Goal: Answer question/provide support: Share knowledge or assist other users

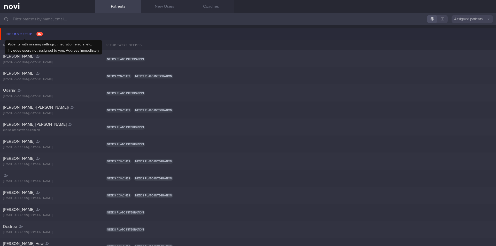
click at [29, 35] on div "Needs setup 112" at bounding box center [24, 34] width 39 height 7
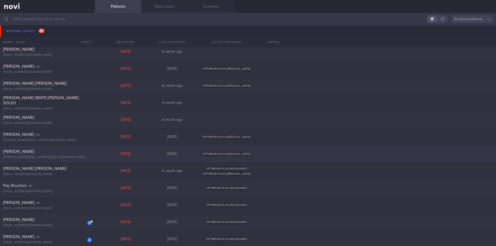
scroll to position [310, 0]
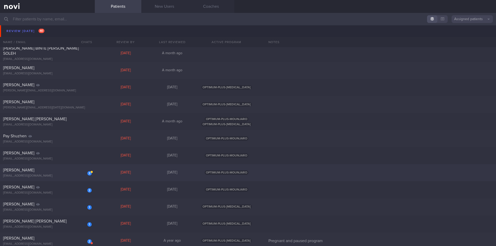
click at [49, 171] on div "[PERSON_NAME]" at bounding box center [46, 170] width 87 height 5
select select "9"
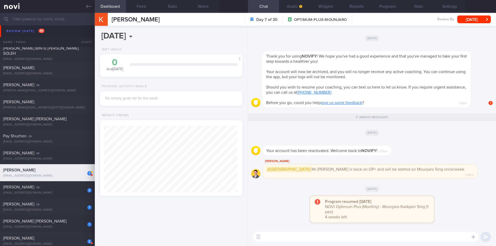
scroll to position [67, 134]
click at [326, 237] on textarea at bounding box center [365, 237] width 225 height 10
drag, startPoint x: 259, startPoint y: 239, endPoint x: 276, endPoint y: 237, distance: 16.6
click at [260, 238] on button "button" at bounding box center [258, 236] width 9 height 9
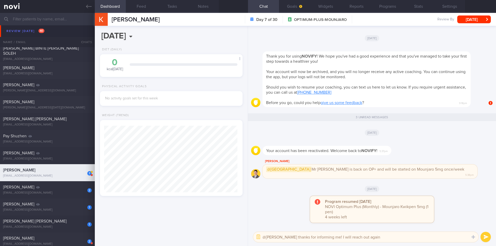
type textarea "@[PERSON_NAME] thanks for informing me! I will reach out again."
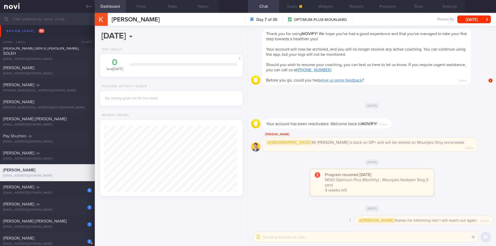
click at [423, 219] on span "@[PERSON_NAME] thanks for informing me! I will reach out again." at bounding box center [418, 221] width 120 height 6
copy div "@[PERSON_NAME] thanks for informing me! I will reach out again."
drag, startPoint x: 258, startPoint y: 238, endPoint x: 264, endPoint y: 238, distance: 6.5
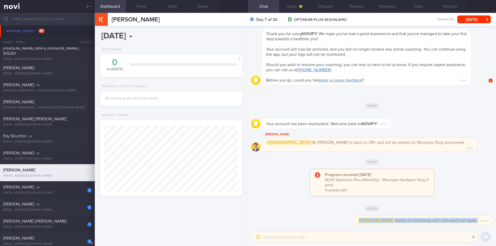
click at [258, 238] on button "button" at bounding box center [258, 236] width 9 height 9
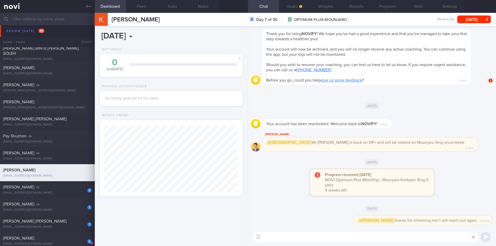
click at [269, 238] on textarea at bounding box center [365, 237] width 225 height 10
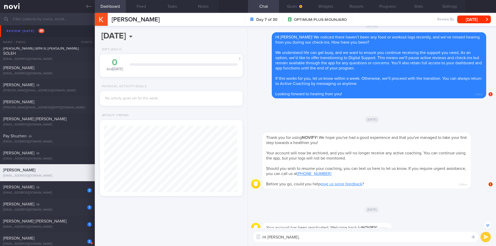
scroll to position [-181, 0]
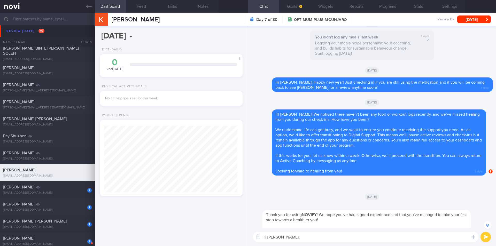
click at [280, 238] on textarea "Hi [PERSON_NAME]," at bounding box center [365, 237] width 225 height 10
click at [281, 238] on textarea "Hi [PERSON_NAME]," at bounding box center [365, 237] width 225 height 10
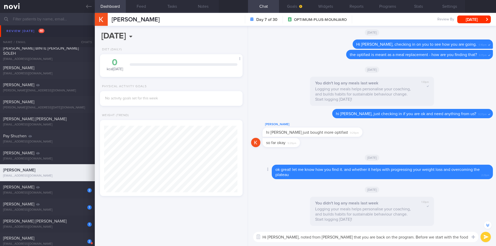
scroll to position [-651, 0]
type textarea "Hi [PERSON_NAME], noted from [PERSON_NAME] that you are back on the program. Be…"
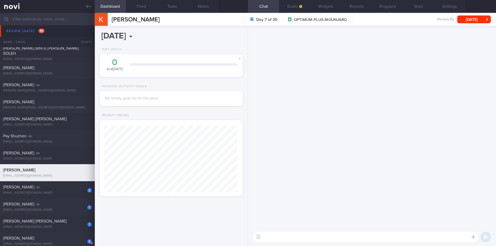
scroll to position [0, 0]
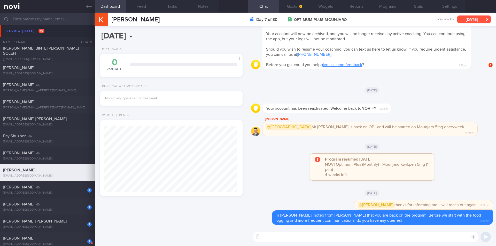
click at [471, 20] on button "[DATE]" at bounding box center [474, 19] width 34 height 8
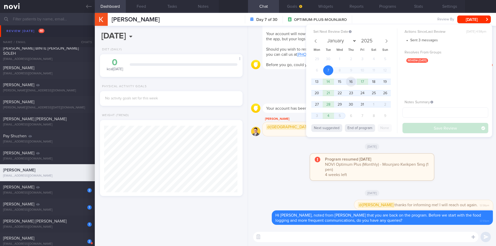
click at [351, 83] on span "16" at bounding box center [351, 82] width 10 height 10
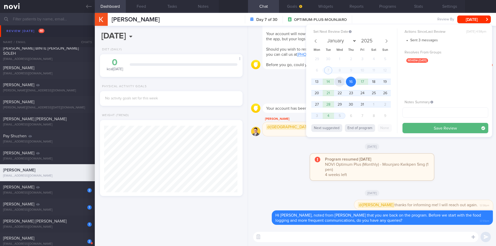
click at [339, 82] on span "15" at bounding box center [339, 82] width 10 height 10
click at [420, 128] on button "Save Review" at bounding box center [445, 128] width 86 height 10
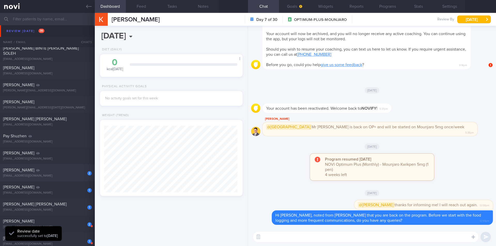
click at [63, 178] on div "[EMAIL_ADDRESS][DOMAIN_NAME]" at bounding box center [47, 176] width 89 height 4
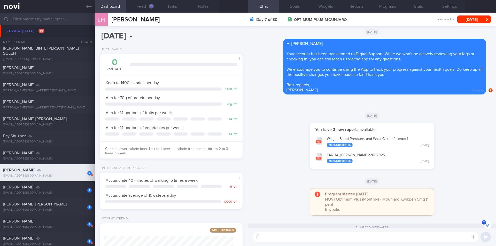
scroll to position [-77, 0]
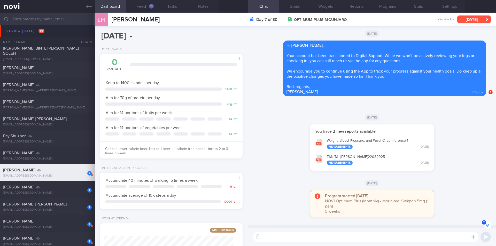
click at [482, 21] on button "[DATE]" at bounding box center [474, 19] width 34 height 8
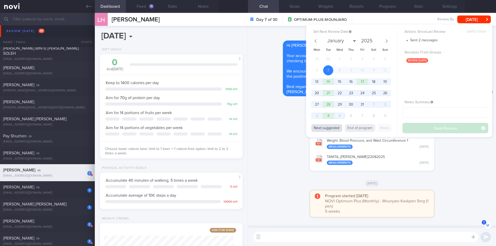
click at [333, 129] on button "Next suggested" at bounding box center [326, 128] width 31 height 8
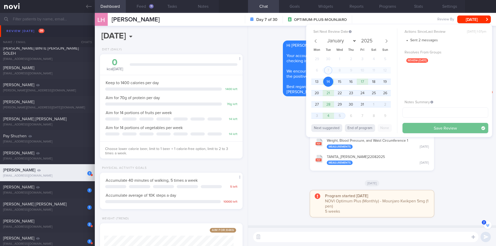
click at [431, 131] on button "Save Review" at bounding box center [445, 128] width 86 height 10
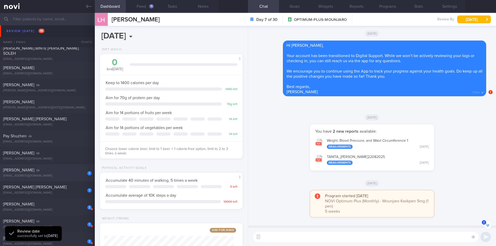
click at [40, 174] on div "[EMAIL_ADDRESS][DOMAIN_NAME]" at bounding box center [47, 176] width 89 height 4
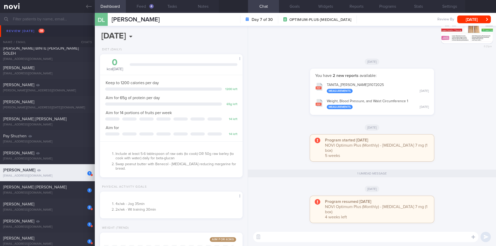
scroll to position [52, 0]
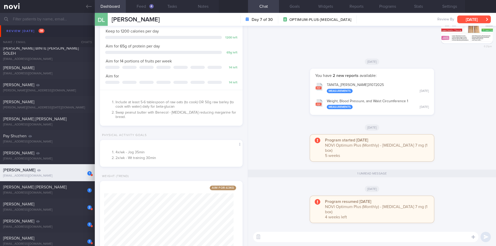
click at [474, 21] on button "[DATE]" at bounding box center [474, 19] width 34 height 8
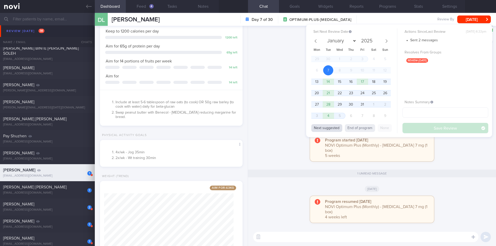
drag, startPoint x: 329, startPoint y: 127, endPoint x: 442, endPoint y: 126, distance: 113.4
click at [330, 126] on button "Next suggested" at bounding box center [326, 128] width 31 height 8
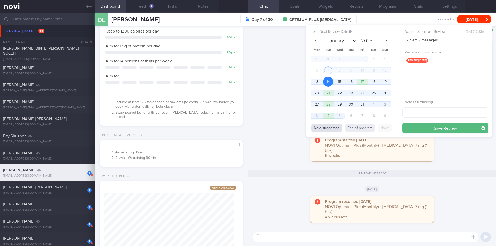
click at [330, 127] on button "Next suggested" at bounding box center [326, 128] width 31 height 8
drag, startPoint x: 356, startPoint y: 128, endPoint x: 399, endPoint y: 128, distance: 42.6
click at [356, 128] on button "End of program" at bounding box center [360, 128] width 30 height 8
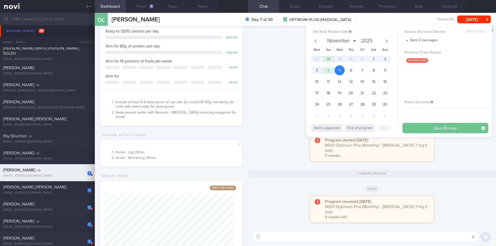
click at [427, 128] on button "Save Review" at bounding box center [445, 128] width 86 height 10
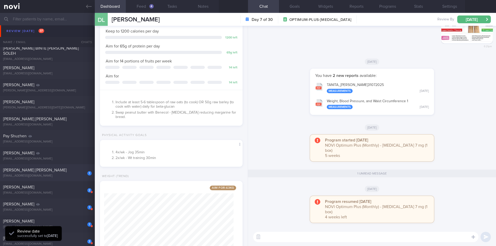
click at [51, 179] on div "1 [PERSON_NAME] [PERSON_NAME] [EMAIL_ADDRESS][DOMAIN_NAME] [DATE] [DATE] OPTIMU…" at bounding box center [248, 172] width 496 height 17
select select "9"
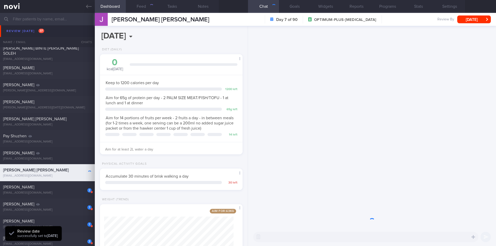
scroll to position [72, 130]
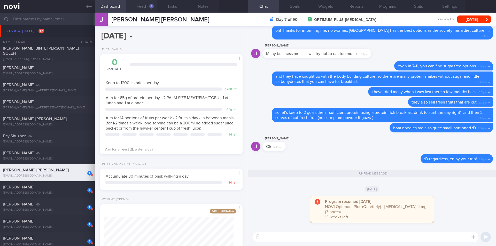
click at [140, 11] on button "Feed 6" at bounding box center [141, 6] width 31 height 13
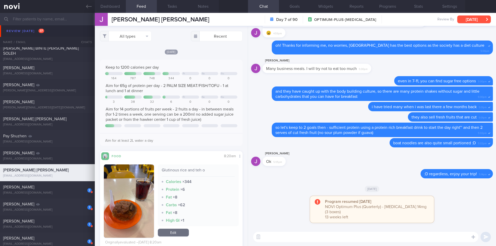
click at [469, 19] on button "[DATE]" at bounding box center [474, 19] width 34 height 8
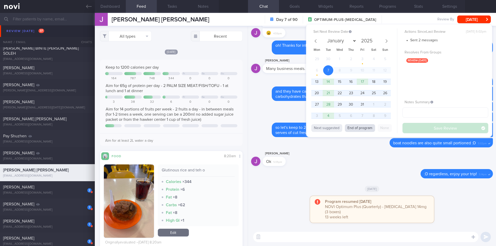
click at [356, 128] on button "End of program" at bounding box center [360, 128] width 30 height 8
type input "2026"
select select "0"
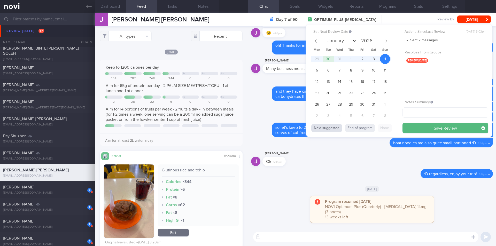
click at [332, 129] on button "Next suggested" at bounding box center [326, 128] width 31 height 8
type input "2025"
select select "9"
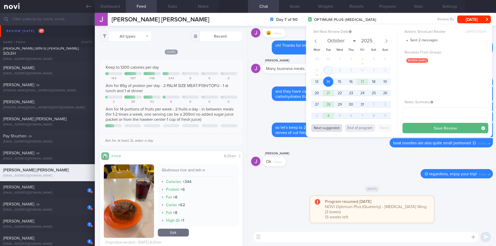
click at [331, 129] on button "Next suggested" at bounding box center [326, 128] width 31 height 8
click at [353, 82] on span "16" at bounding box center [351, 82] width 10 height 10
click at [421, 124] on button "Save Review" at bounding box center [445, 128] width 86 height 10
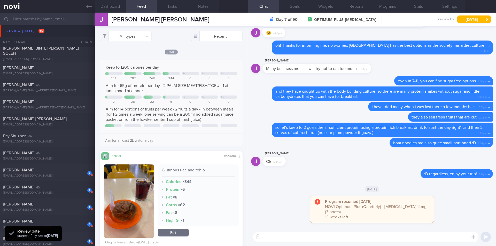
click at [341, 238] on textarea at bounding box center [365, 237] width 225 height 10
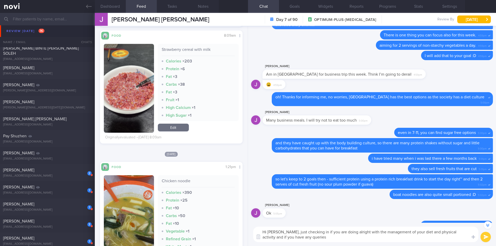
scroll to position [-62, 0]
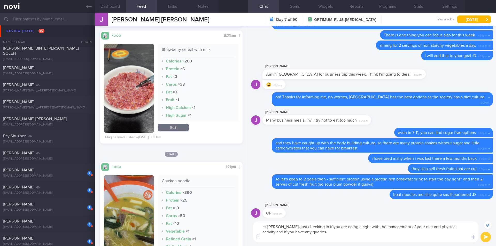
type textarea "Hi [PERSON_NAME], just checking in if you are doing alright with the management…"
click at [483, 235] on button "submit" at bounding box center [485, 237] width 10 height 10
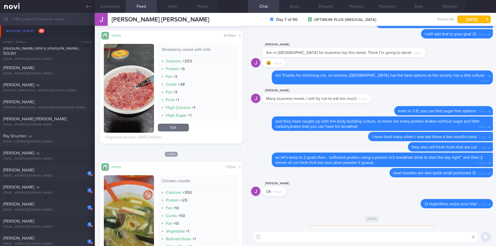
scroll to position [0, 0]
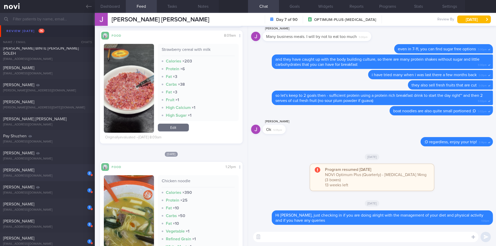
click at [54, 175] on div "[EMAIL_ADDRESS][DOMAIN_NAME]" at bounding box center [47, 176] width 89 height 4
type input "Pregnant and paused program"
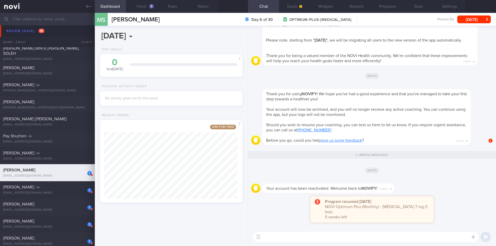
click at [344, 237] on textarea at bounding box center [365, 237] width 225 height 10
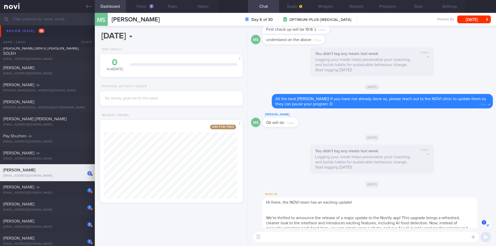
scroll to position [-232, 0]
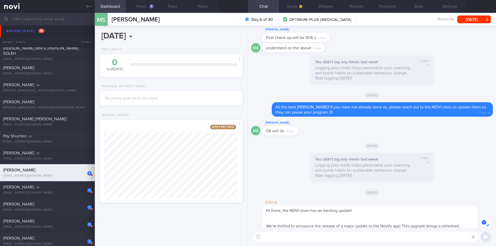
click at [309, 240] on textarea at bounding box center [365, 237] width 225 height 10
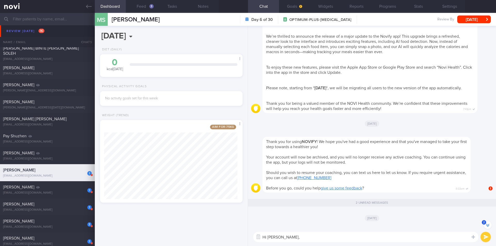
scroll to position [0, 0]
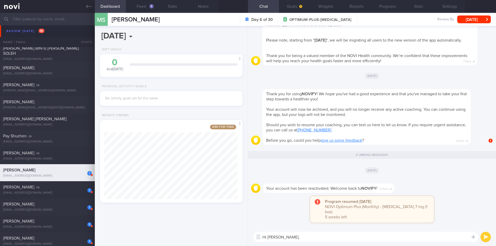
click at [333, 241] on textarea "Hi [PERSON_NAME]," at bounding box center [365, 237] width 225 height 10
click at [145, 4] on button "Feed 3" at bounding box center [141, 6] width 31 height 13
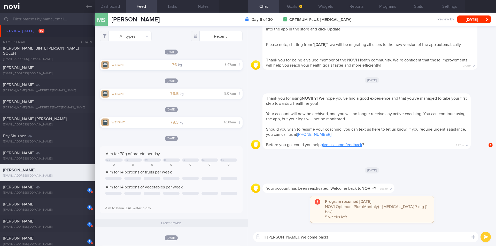
click at [321, 236] on textarea "Hi [PERSON_NAME], Welcome back!" at bounding box center [365, 237] width 225 height 10
type textarea "Hi [PERSON_NAME], Welcome back! hope you have been well."
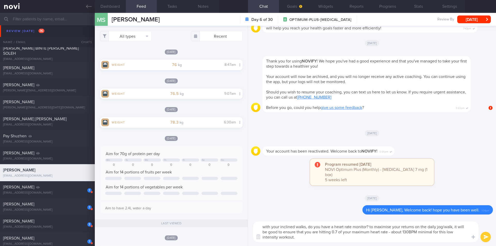
click at [453, 232] on textarea "with your inclined walks, do you have a heart rate monitor? to maximise your re…" at bounding box center [365, 232] width 225 height 21
click at [449, 237] on textarea "with your inclined walks, do you have a heart rate monitor? to maximise your re…" at bounding box center [365, 232] width 225 height 21
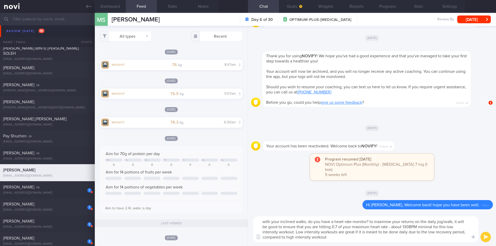
type textarea "with your inclined walks, do you have a heart rate monitor? to maximise your re…"
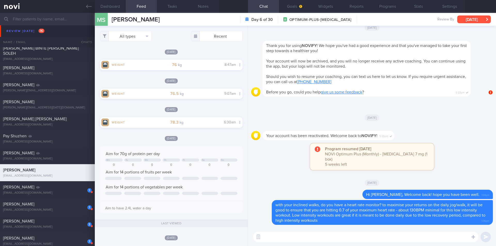
click at [479, 21] on button "[DATE]" at bounding box center [474, 19] width 34 height 8
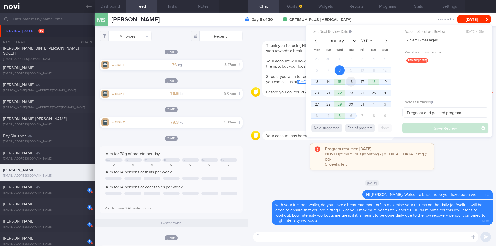
click at [352, 83] on span "16" at bounding box center [351, 82] width 10 height 10
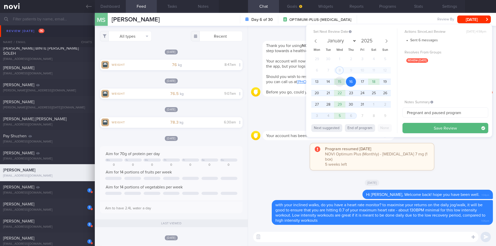
click at [341, 83] on span "15" at bounding box center [339, 82] width 10 height 10
click at [416, 127] on button "Save Review" at bounding box center [445, 128] width 86 height 10
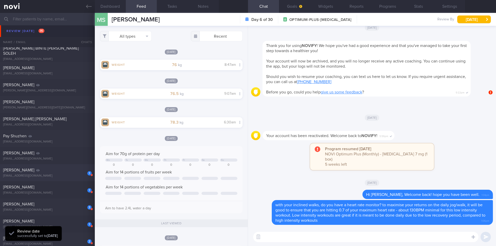
click at [63, 172] on div "[PERSON_NAME]" at bounding box center [46, 170] width 87 height 5
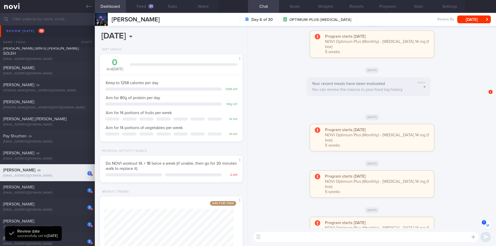
scroll to position [-232, 0]
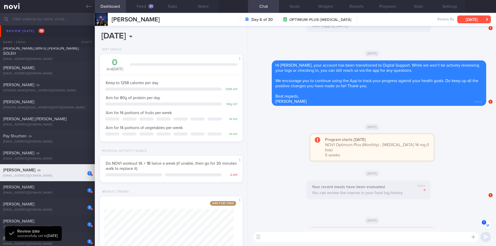
click at [467, 20] on button "[DATE]" at bounding box center [474, 19] width 34 height 8
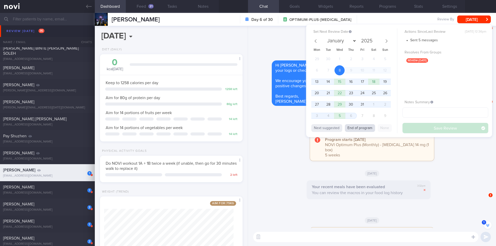
click at [357, 129] on button "End of program" at bounding box center [360, 128] width 30 height 8
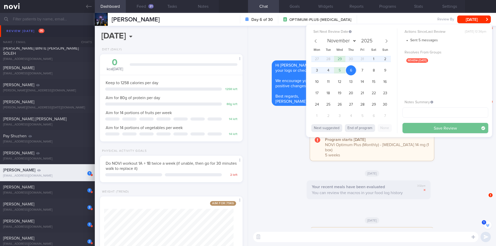
click at [436, 128] on button "Save Review" at bounding box center [445, 128] width 86 height 10
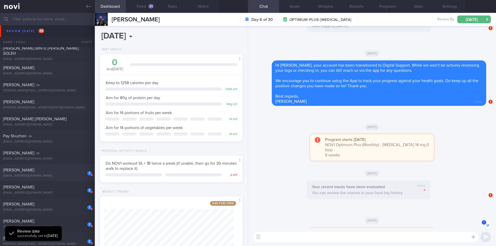
click at [52, 173] on div "1 [PERSON_NAME] [EMAIL_ADDRESS][DOMAIN_NAME]" at bounding box center [47, 173] width 95 height 10
select select "9"
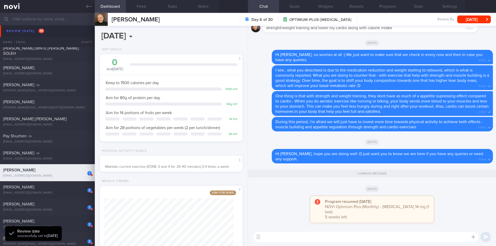
scroll to position [72, 130]
click at [482, 18] on button "[DATE]" at bounding box center [474, 19] width 34 height 8
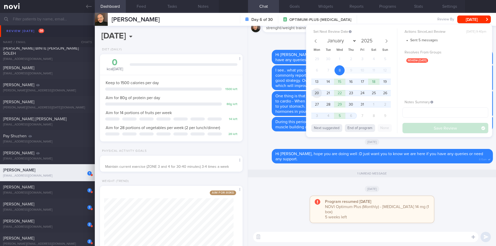
click at [317, 93] on span "20" at bounding box center [317, 93] width 10 height 10
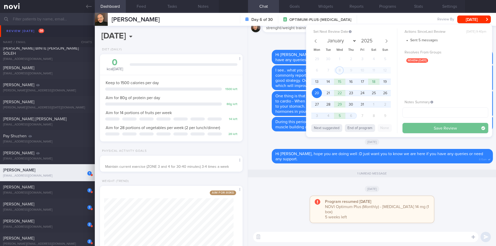
click at [438, 131] on button "Save Review" at bounding box center [445, 128] width 86 height 10
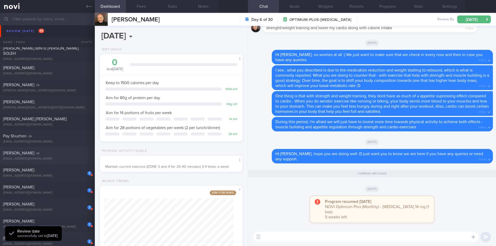
click at [63, 163] on div "[PERSON_NAME] [EMAIL_ADDRESS][DOMAIN_NAME] [DATE] [DATE] OPTIMUM-PLUS-MOUNJARO" at bounding box center [248, 155] width 496 height 17
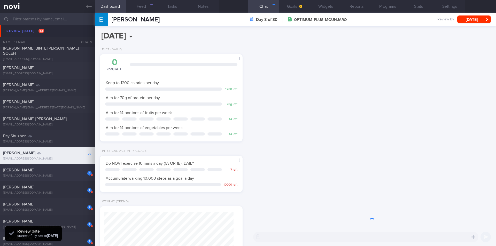
click at [58, 173] on div "3 [PERSON_NAME] [EMAIL_ADDRESS][DOMAIN_NAME]" at bounding box center [47, 173] width 95 height 10
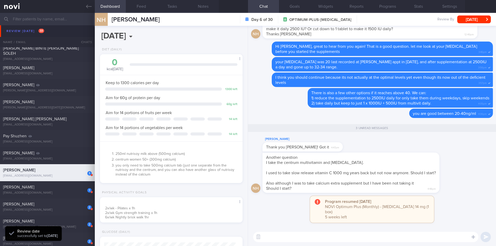
scroll to position [66, 132]
click at [309, 238] on textarea at bounding box center [365, 237] width 225 height 10
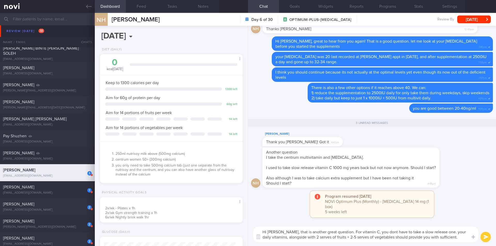
type textarea "Hi [PERSON_NAME], that is another great question. For vitamin C, you dont have …"
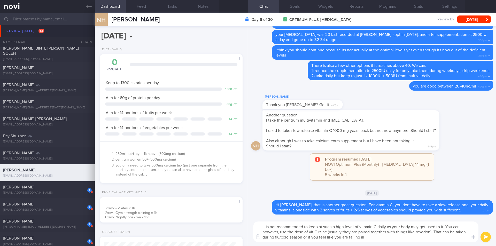
type textarea "it is not recommended to keep at such a high level of vitamin C daily as your b…"
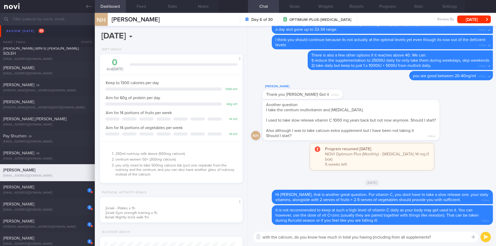
type textarea "with the calcium, do you know how much in total you having (including from all …"
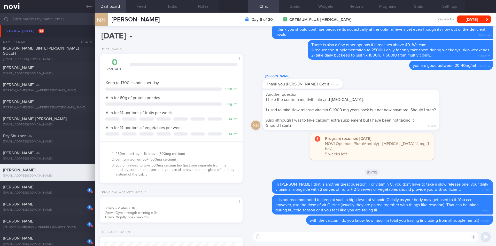
click at [308, 240] on textarea at bounding box center [365, 237] width 225 height 10
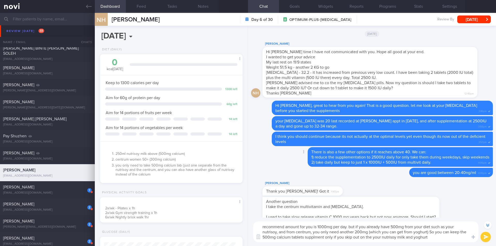
scroll to position [-129, 0]
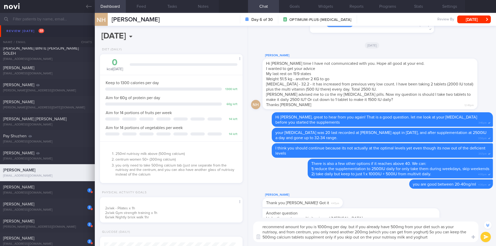
type textarea "recommend amount for you is 1000mg per day. but if you already have 500mg from …"
click at [484, 237] on button "submit" at bounding box center [485, 237] width 10 height 10
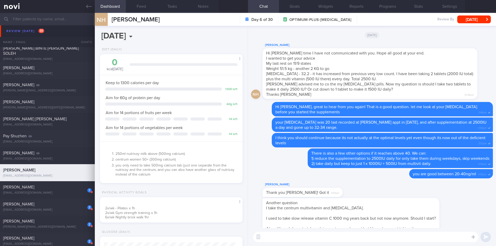
scroll to position [0, 0]
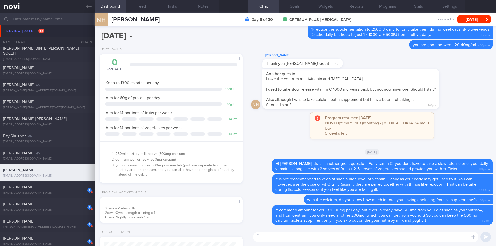
click at [380, 234] on textarea at bounding box center [365, 237] width 225 height 10
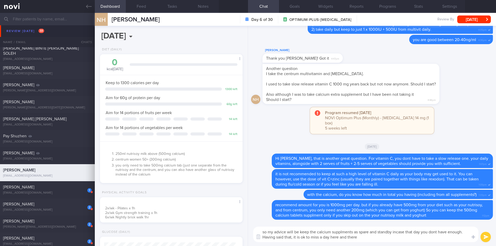
type textarea "so my advice will be keep the calcium supplments as spare and standby incase th…"
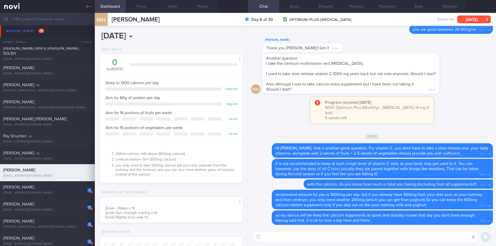
click at [474, 19] on button "[DATE]" at bounding box center [474, 19] width 34 height 8
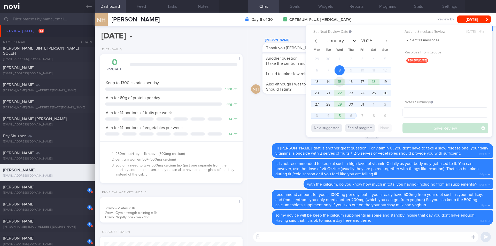
click at [340, 80] on span "15" at bounding box center [339, 82] width 10 height 10
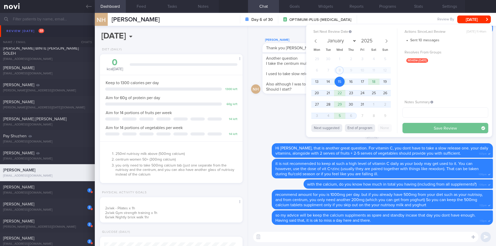
click at [421, 126] on button "Save Review" at bounding box center [445, 128] width 86 height 10
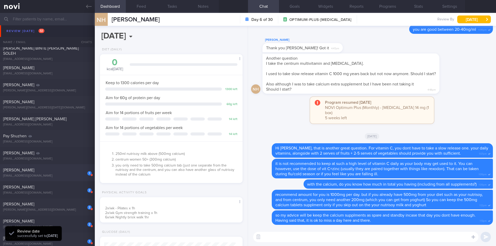
click at [51, 174] on div "1 [PERSON_NAME] [EMAIL_ADDRESS][DOMAIN_NAME]" at bounding box center [47, 173] width 95 height 10
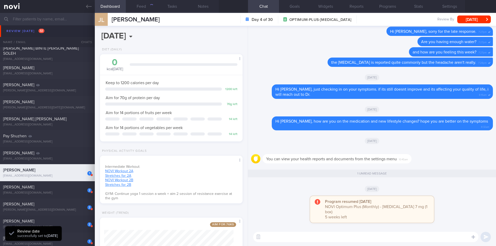
scroll to position [72, 130]
click at [475, 19] on button "[DATE]" at bounding box center [474, 19] width 34 height 8
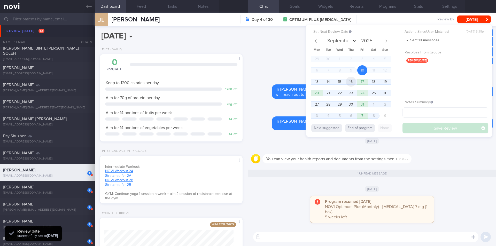
click at [349, 85] on span "16" at bounding box center [351, 82] width 10 height 10
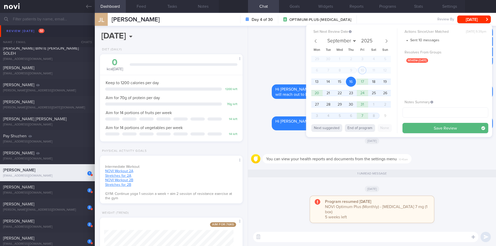
click at [412, 129] on button "Save Review" at bounding box center [445, 128] width 86 height 10
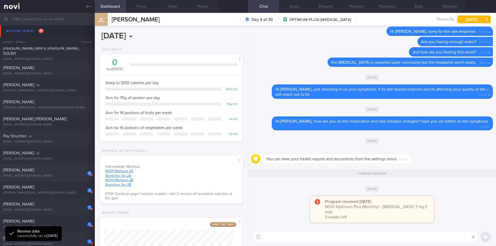
click at [58, 174] on div "[EMAIL_ADDRESS][DOMAIN_NAME]" at bounding box center [47, 176] width 89 height 4
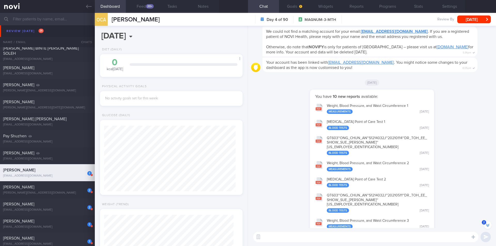
scroll to position [-2316, 0]
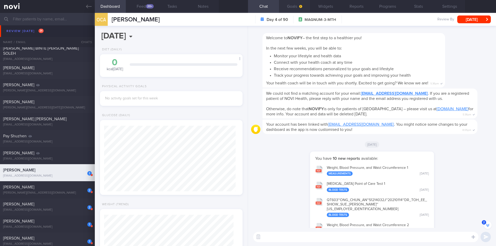
click at [293, 6] on button "Goals" at bounding box center [294, 6] width 31 height 13
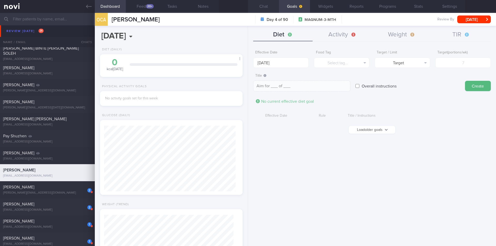
click at [268, 7] on button "Chat" at bounding box center [263, 6] width 31 height 13
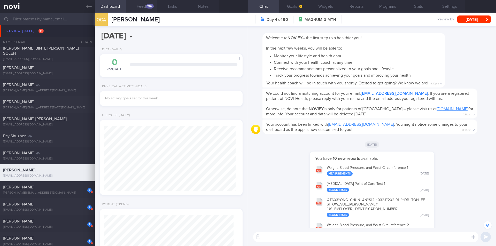
click at [139, 9] on button "Feed 20+" at bounding box center [141, 6] width 31 height 13
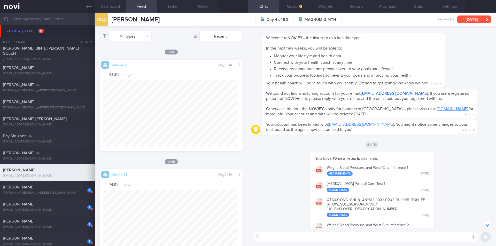
click at [478, 17] on button "[DATE]" at bounding box center [474, 19] width 34 height 8
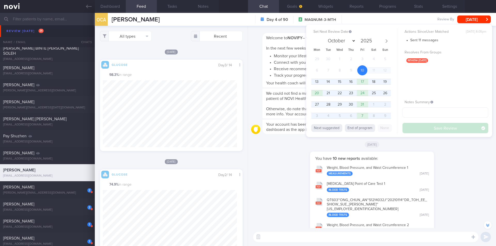
click at [459, 152] on div "[DATE]" at bounding box center [372, 144] width 242 height 14
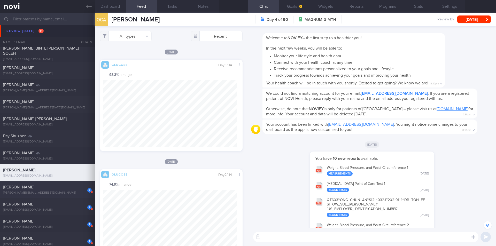
click at [50, 190] on div "[PERSON_NAME]" at bounding box center [46, 187] width 87 height 5
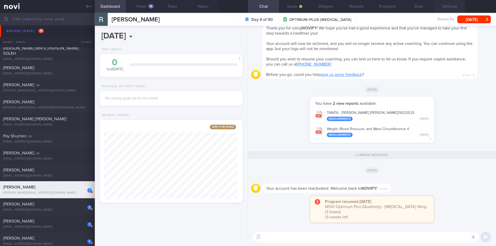
click at [450, 8] on button "Settings" at bounding box center [449, 6] width 31 height 13
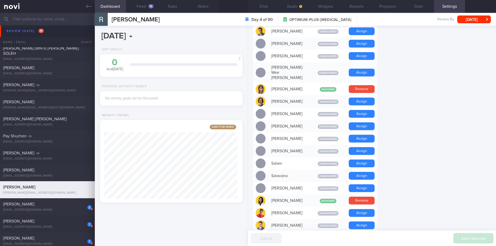
scroll to position [310, 0]
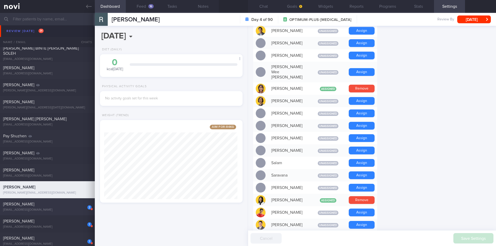
click at [54, 209] on div "[EMAIL_ADDRESS][DOMAIN_NAME]" at bounding box center [47, 210] width 89 height 4
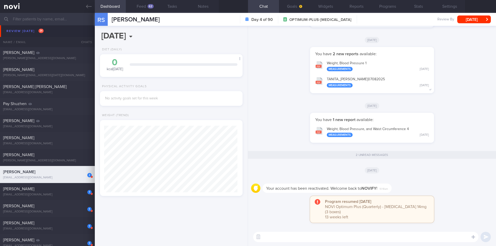
scroll to position [439, 0]
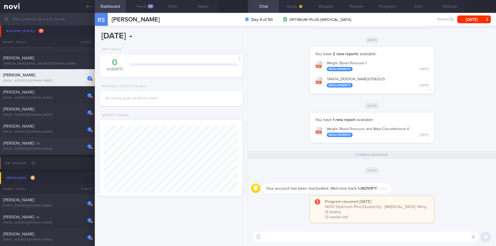
click at [57, 143] on div "[PERSON_NAME]" at bounding box center [46, 143] width 87 height 5
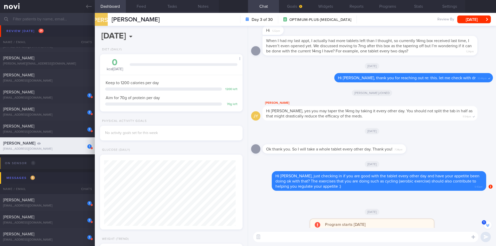
scroll to position [-314, 0]
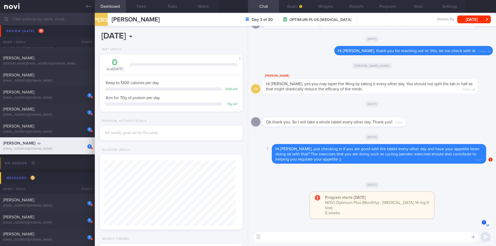
click at [334, 161] on span "Hi [PERSON_NAME], just checking in if you are good with the tablet every other …" at bounding box center [377, 154] width 204 height 14
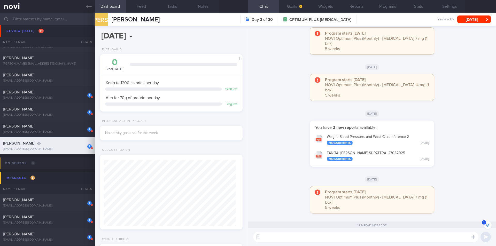
scroll to position [0, 0]
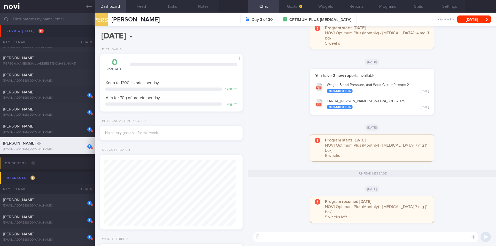
click at [287, 242] on textarea at bounding box center [365, 237] width 225 height 10
type textarea "Hi [PERSON_NAME], checking in with you if you have any queries :)"
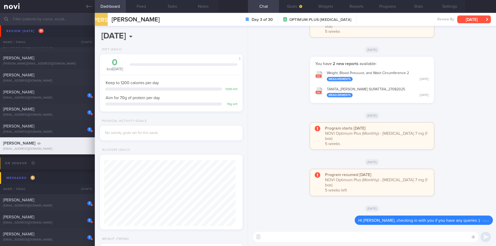
click at [476, 21] on button "[DATE]" at bounding box center [474, 19] width 34 height 8
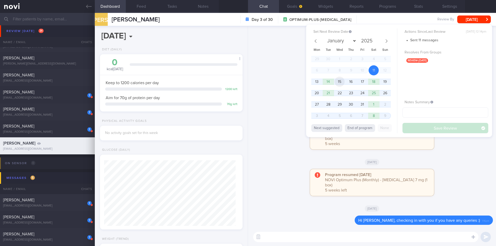
click at [342, 81] on span "15" at bounding box center [339, 82] width 10 height 10
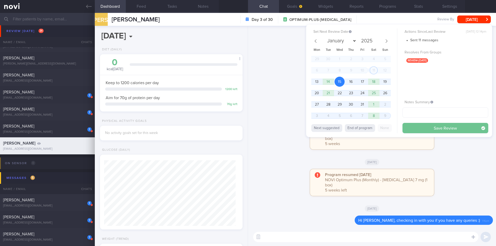
click at [413, 126] on button "Save Review" at bounding box center [445, 128] width 86 height 10
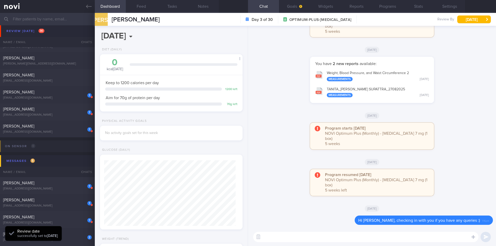
click at [335, 238] on textarea at bounding box center [365, 237] width 225 height 10
type textarea "w"
click at [47, 92] on div "[PERSON_NAME]" at bounding box center [46, 92] width 87 height 5
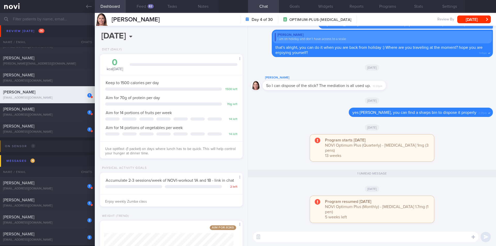
scroll to position [72, 130]
click at [145, 11] on button "Feed 82" at bounding box center [141, 6] width 31 height 13
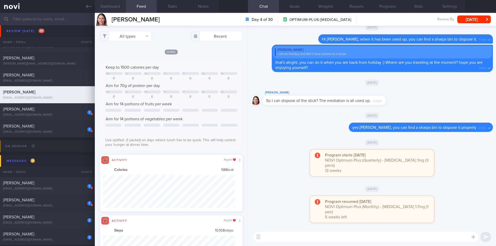
scroll to position [258259, 258160]
click at [118, 9] on button "Dashboard" at bounding box center [110, 6] width 31 height 13
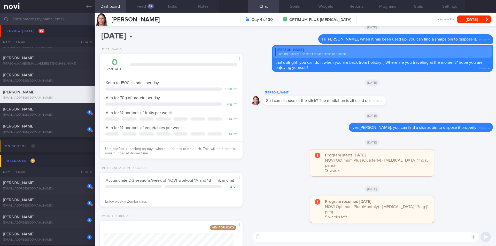
click at [317, 239] on textarea at bounding box center [365, 237] width 225 height 10
type textarea "Hi [PERSON_NAME], just checking in if you have any queries around food or exerc…"
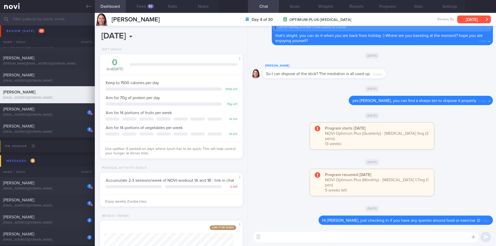
click at [466, 16] on button "[DATE]" at bounding box center [474, 19] width 34 height 8
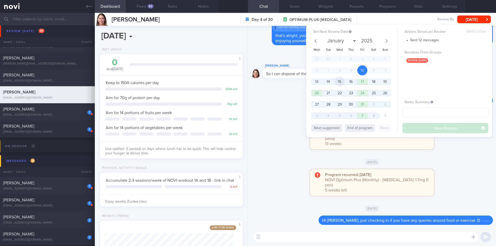
click at [340, 79] on span "15" at bounding box center [339, 82] width 10 height 10
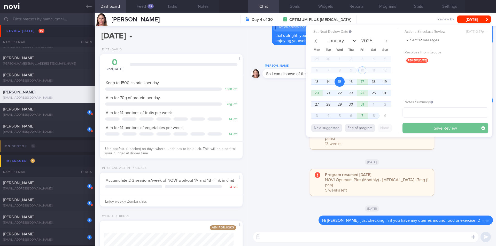
drag, startPoint x: 421, startPoint y: 131, endPoint x: 418, endPoint y: 129, distance: 3.4
click at [420, 131] on button "Save Review" at bounding box center [445, 128] width 86 height 10
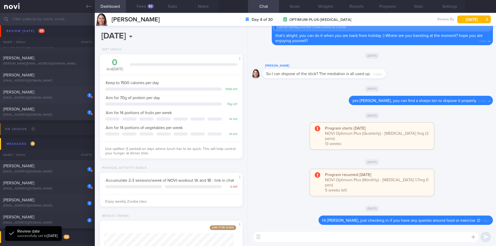
click at [47, 95] on div "1 [PERSON_NAME] [EMAIL_ADDRESS][DOMAIN_NAME]" at bounding box center [47, 95] width 95 height 10
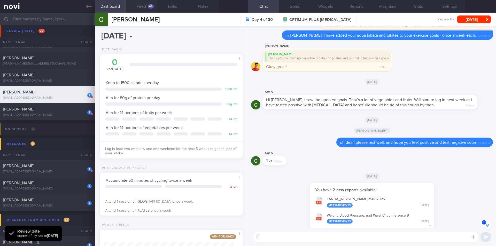
click at [140, 4] on button "Feed 49" at bounding box center [141, 6] width 31 height 13
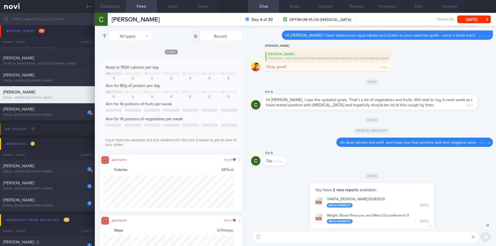
click at [107, 7] on button "Dashboard" at bounding box center [110, 6] width 31 height 13
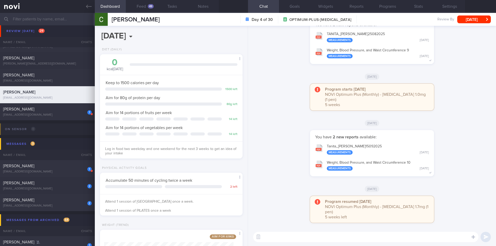
click at [338, 239] on textarea at bounding box center [365, 237] width 225 height 10
click at [469, 20] on button "[DATE]" at bounding box center [474, 19] width 34 height 8
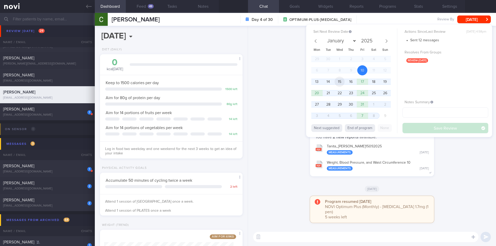
click at [340, 82] on span "15" at bounding box center [339, 82] width 10 height 10
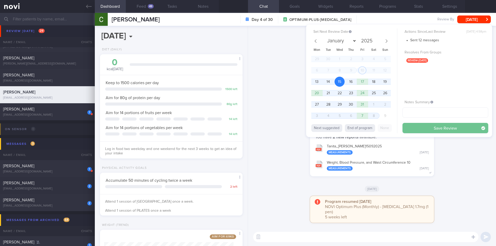
click at [434, 131] on button "Save Review" at bounding box center [445, 128] width 86 height 10
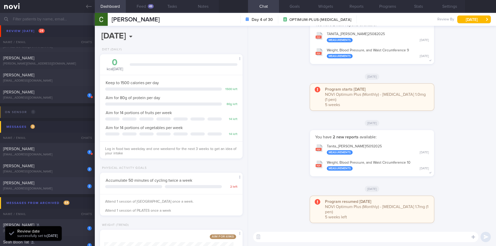
click at [58, 187] on div "[EMAIL_ADDRESS][DOMAIN_NAME]" at bounding box center [47, 189] width 89 height 4
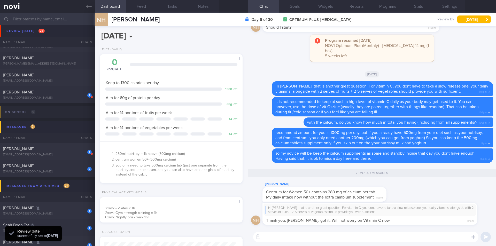
click at [330, 241] on textarea at bounding box center [365, 237] width 225 height 10
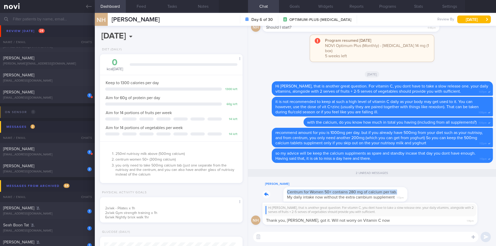
drag, startPoint x: 378, startPoint y: 191, endPoint x: 421, endPoint y: 190, distance: 42.9
click at [421, 190] on div "[PERSON_NAME] Centrum for Women 50+ contains 280 mg of calcium per tab. My dail…" at bounding box center [372, 192] width 242 height 22
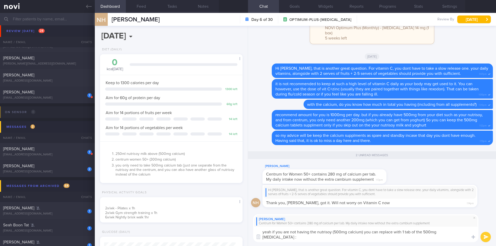
type textarea "yeah if you are not having the nutrisoy (500mg calcium) you can replace with 1 …"
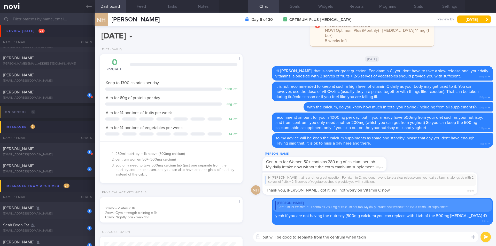
type textarea "but will be good to separate from the centrum when taking"
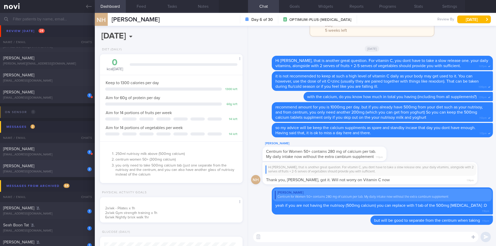
click at [54, 168] on div "[PERSON_NAME]" at bounding box center [46, 165] width 87 height 5
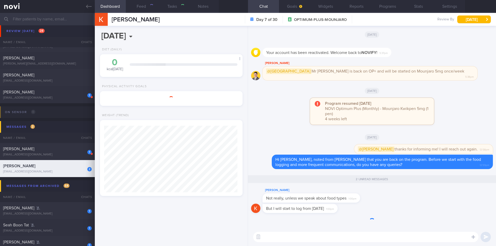
scroll to position [67, 134]
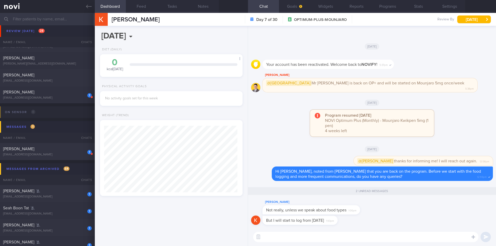
click at [309, 237] on textarea at bounding box center [365, 237] width 225 height 10
type textarea "ok! Good to hear that, i will continue to monitor as you log in the food and ad…"
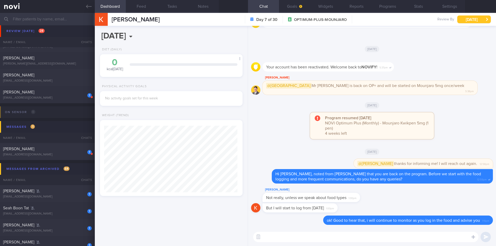
drag, startPoint x: 471, startPoint y: 20, endPoint x: 469, endPoint y: 21, distance: 3.1
click at [472, 20] on button "[DATE]" at bounding box center [474, 19] width 34 height 8
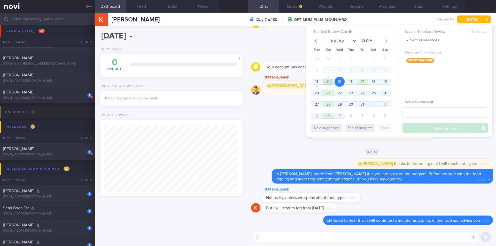
click at [329, 82] on span "14" at bounding box center [328, 82] width 10 height 10
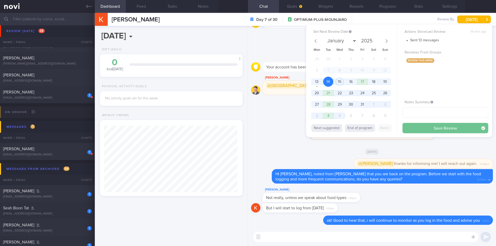
click at [424, 128] on button "Save Review" at bounding box center [445, 128] width 86 height 10
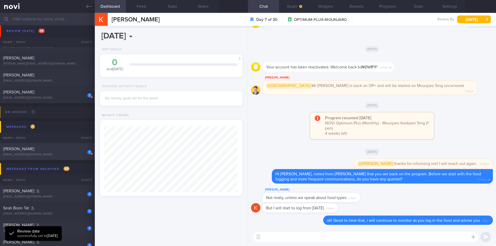
click at [51, 151] on div "[PERSON_NAME]" at bounding box center [46, 148] width 87 height 5
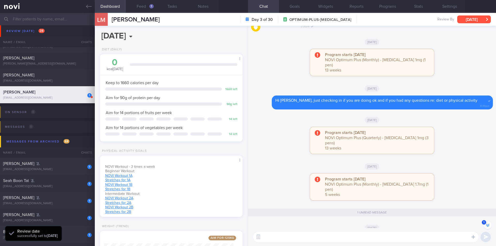
scroll to position [-52, 0]
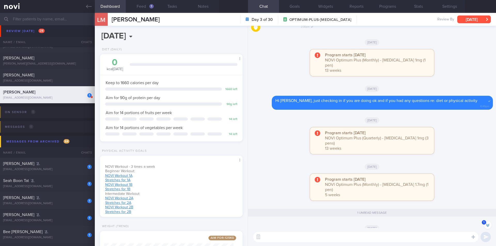
click at [475, 18] on button "[DATE]" at bounding box center [474, 19] width 34 height 8
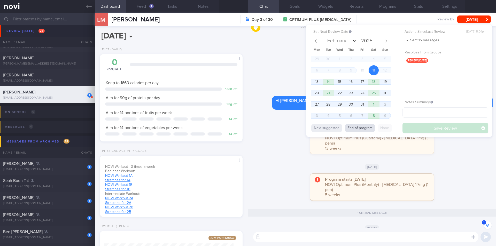
click at [358, 129] on button "End of program" at bounding box center [360, 128] width 30 height 8
select select "10"
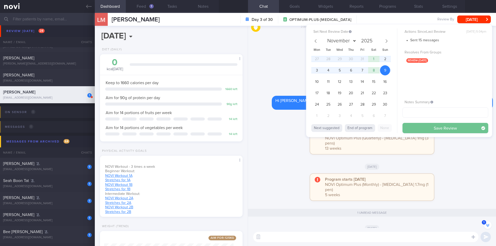
click at [441, 127] on button "Save Review" at bounding box center [445, 128] width 86 height 10
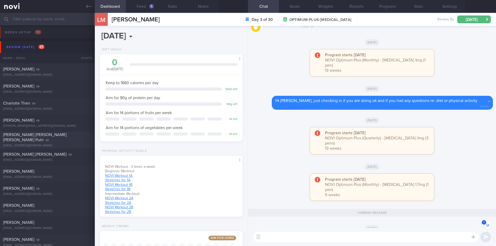
scroll to position [0, 0]
click at [146, 6] on button "Feed 1" at bounding box center [141, 6] width 31 height 13
